Goal: Transaction & Acquisition: Purchase product/service

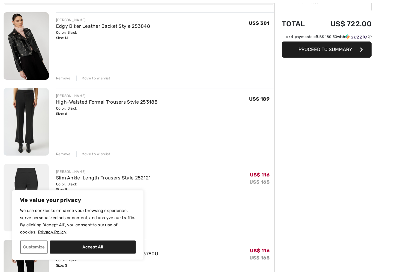
scroll to position [67, 0]
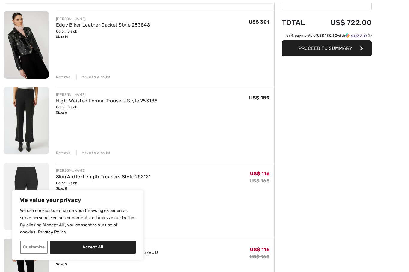
click at [87, 254] on button "Accept All" at bounding box center [93, 247] width 86 height 13
checkbox input "true"
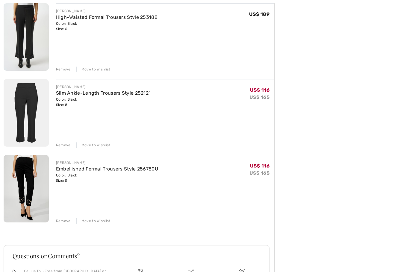
scroll to position [151, 0]
click at [61, 220] on div "Remove" at bounding box center [63, 220] width 15 height 5
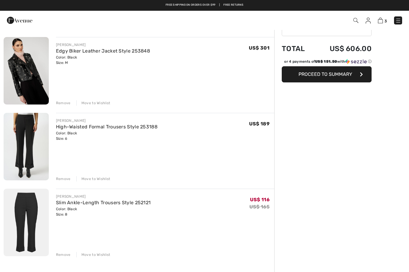
scroll to position [41, 0]
click at [112, 202] on link "Slim Ankle-Length Trousers Style 252121" at bounding box center [103, 203] width 95 height 6
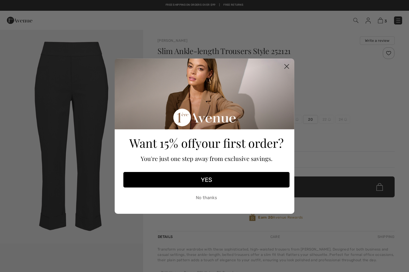
checkbox input "true"
click at [291, 61] on icon "Close dialog" at bounding box center [286, 66] width 10 height 10
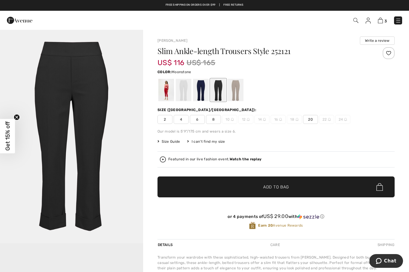
click at [234, 95] on div at bounding box center [236, 90] width 16 height 22
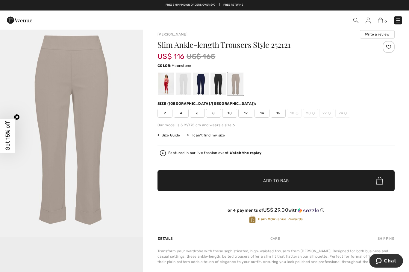
scroll to position [6, 0]
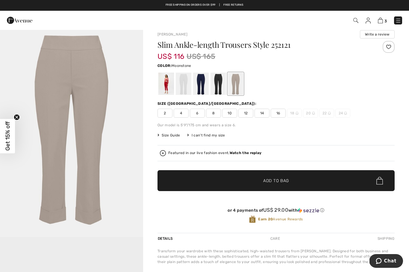
click at [214, 85] on div at bounding box center [218, 84] width 16 height 22
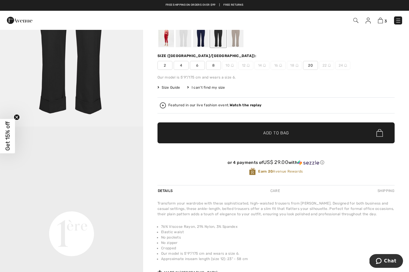
scroll to position [0, 0]
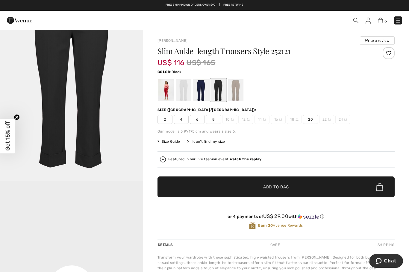
click at [165, 93] on div at bounding box center [166, 90] width 16 height 22
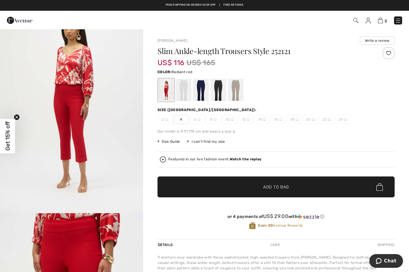
scroll to position [47, 0]
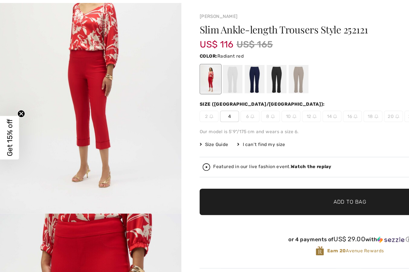
click at [198, 79] on div at bounding box center [201, 90] width 16 height 22
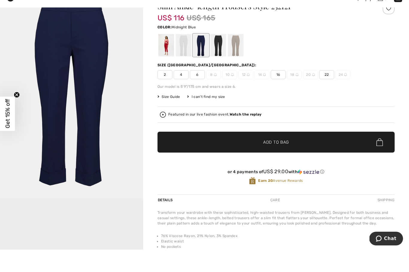
scroll to position [45, 0]
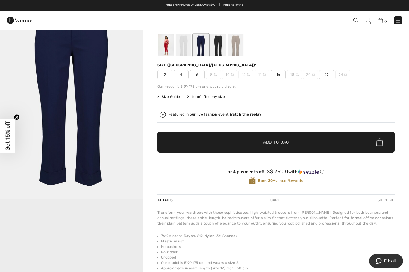
click at [215, 50] on div at bounding box center [218, 45] width 16 height 22
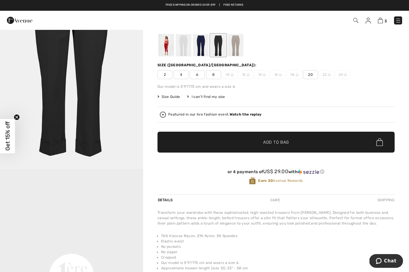
scroll to position [0, 0]
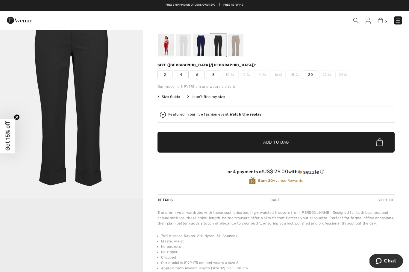
click at [139, 188] on img "1 / 1" at bounding box center [71, 91] width 143 height 214
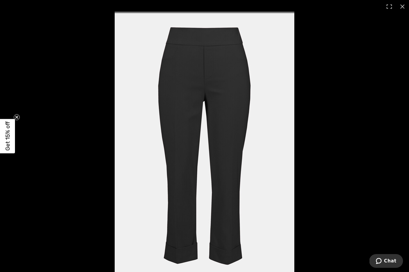
click at [17, 120] on circle "Close teaser" at bounding box center [17, 118] width 6 height 6
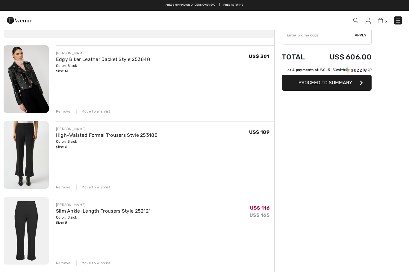
scroll to position [32, 0]
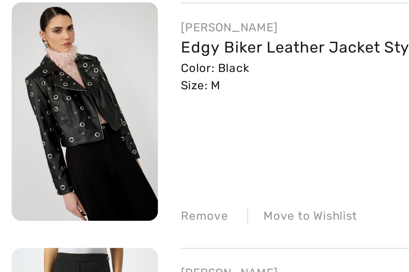
click at [42, 53] on img at bounding box center [26, 80] width 45 height 68
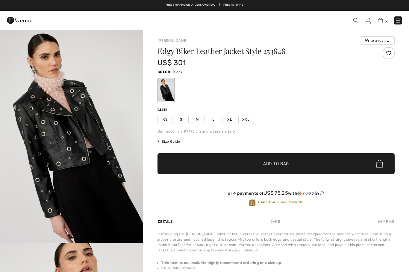
checkbox input "true"
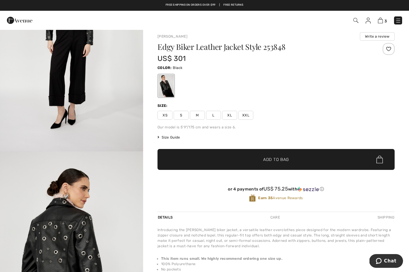
scroll to position [4, 0]
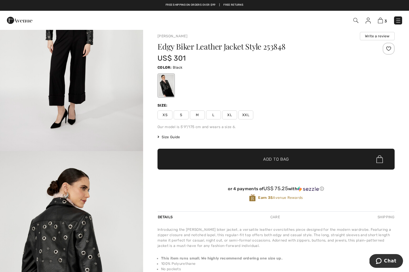
click at [383, 23] on img at bounding box center [379, 21] width 5 height 6
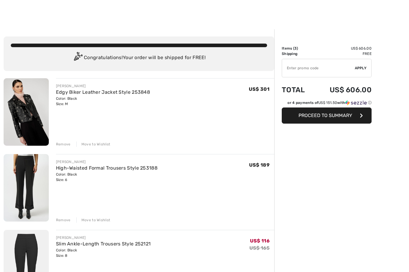
scroll to position [20, 0]
